Goal: Task Accomplishment & Management: Use online tool/utility

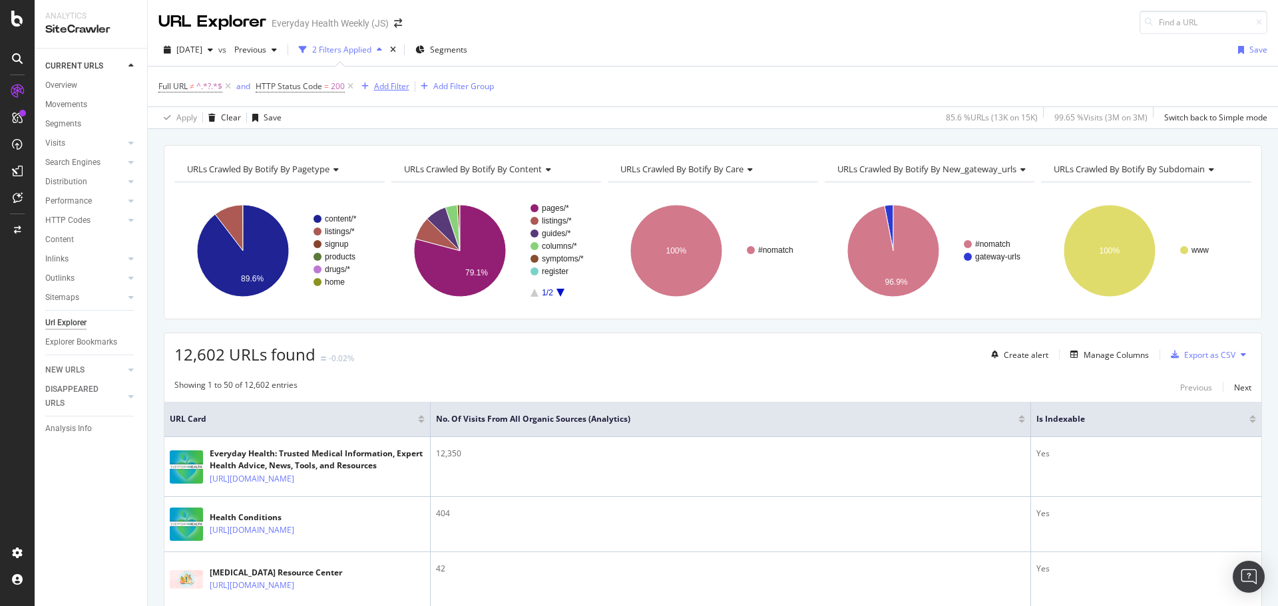
click at [397, 83] on div "Add Filter" at bounding box center [391, 86] width 35 height 11
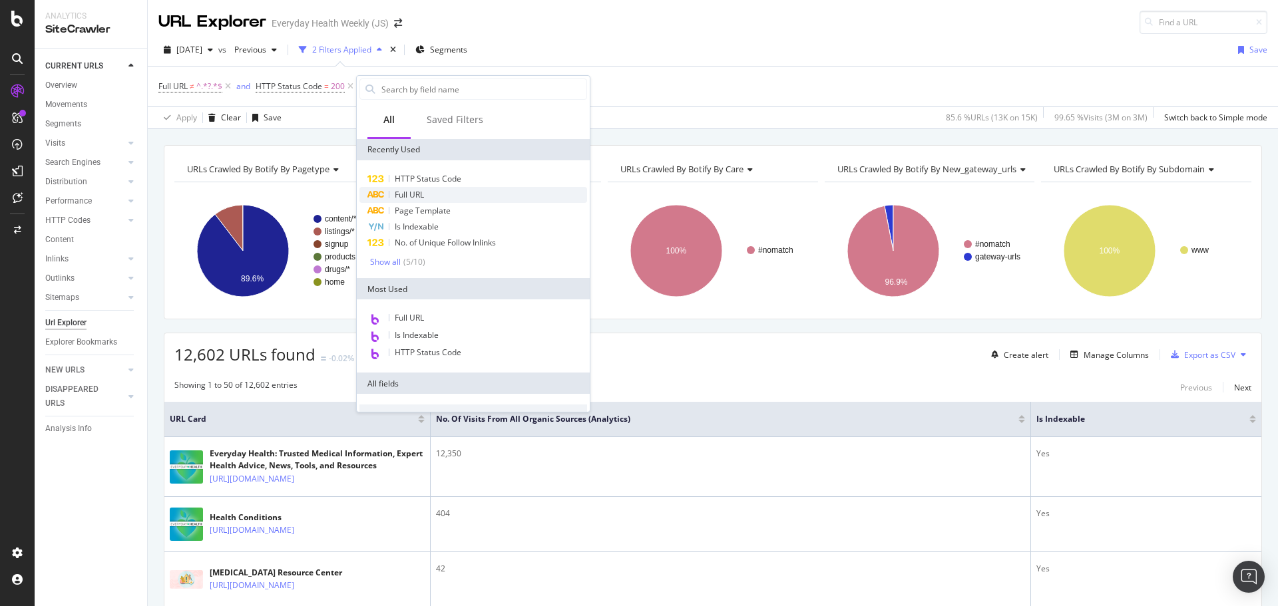
click at [410, 195] on span "Full URL" at bounding box center [409, 194] width 29 height 11
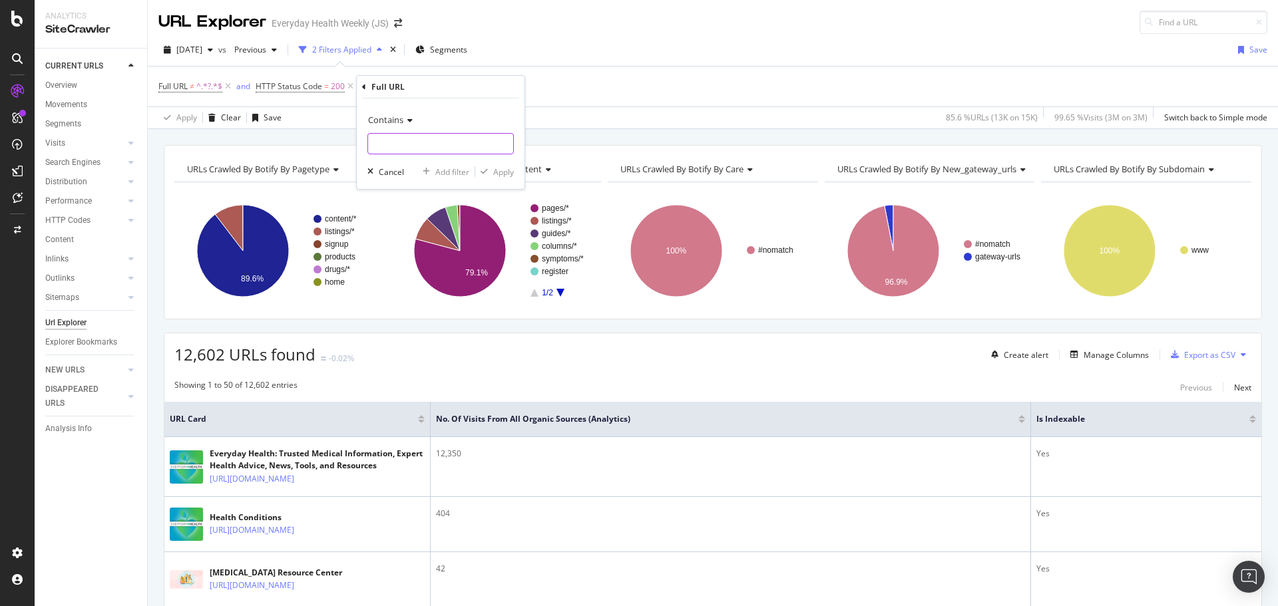
click at [420, 140] on input "text" at bounding box center [440, 143] width 145 height 21
type input "."
type input "/columns"
click at [505, 171] on div "Apply" at bounding box center [503, 171] width 21 height 11
